Goal: Task Accomplishment & Management: Complete application form

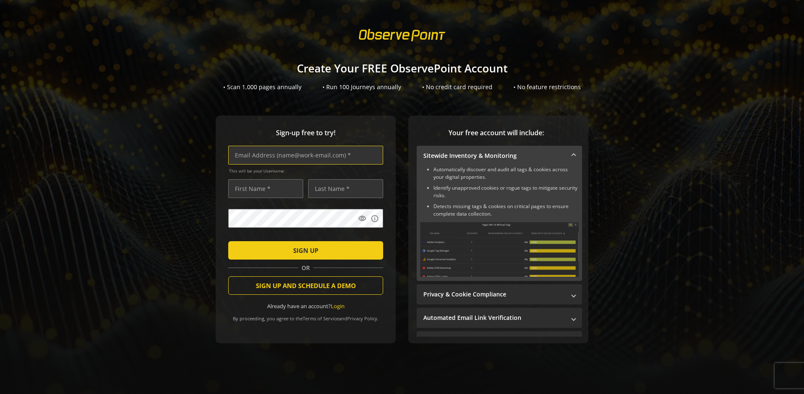
click at [303, 155] on input "text" at bounding box center [305, 155] width 155 height 19
type input "[EMAIL_ADDRESS][DOMAIN_NAME]"
click at [263, 188] on input "text" at bounding box center [265, 188] width 75 height 19
type input "Test"
click at [343, 188] on input "text" at bounding box center [345, 188] width 75 height 19
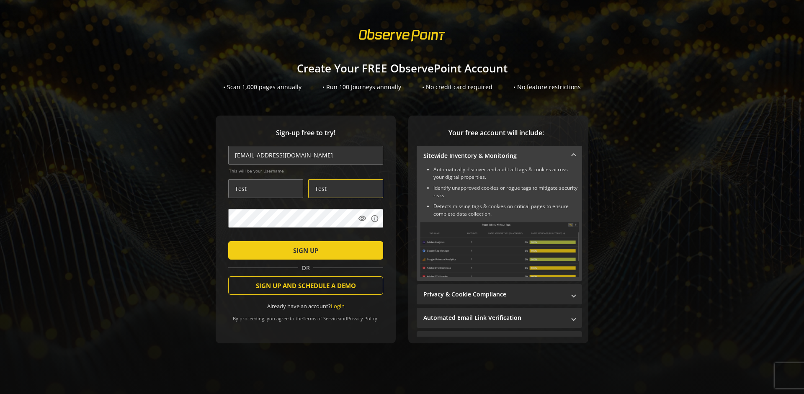
type input "Test"
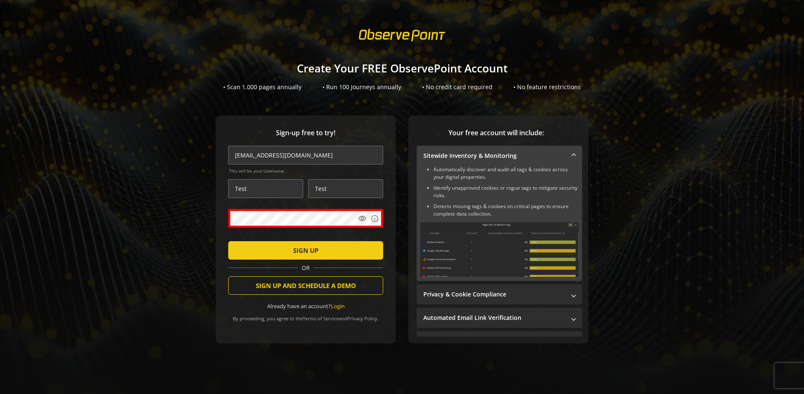
click at [303, 250] on span "SIGN UP" at bounding box center [305, 250] width 25 height 15
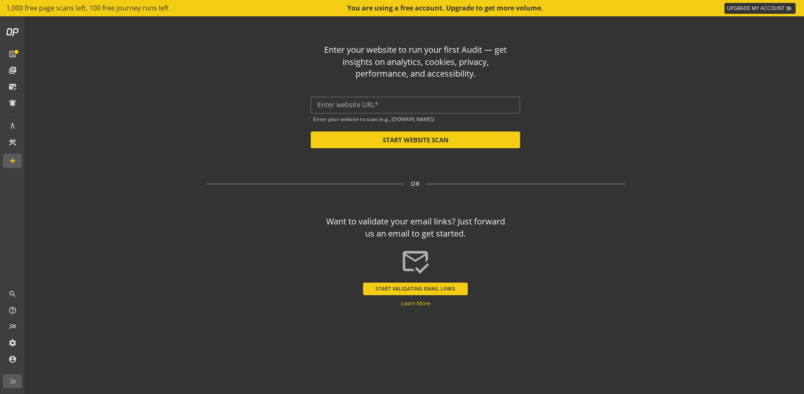
click at [415, 288] on button "START VALIDATING EMAIL LINKS" at bounding box center [415, 289] width 105 height 13
